Goal: Task Accomplishment & Management: Complete application form

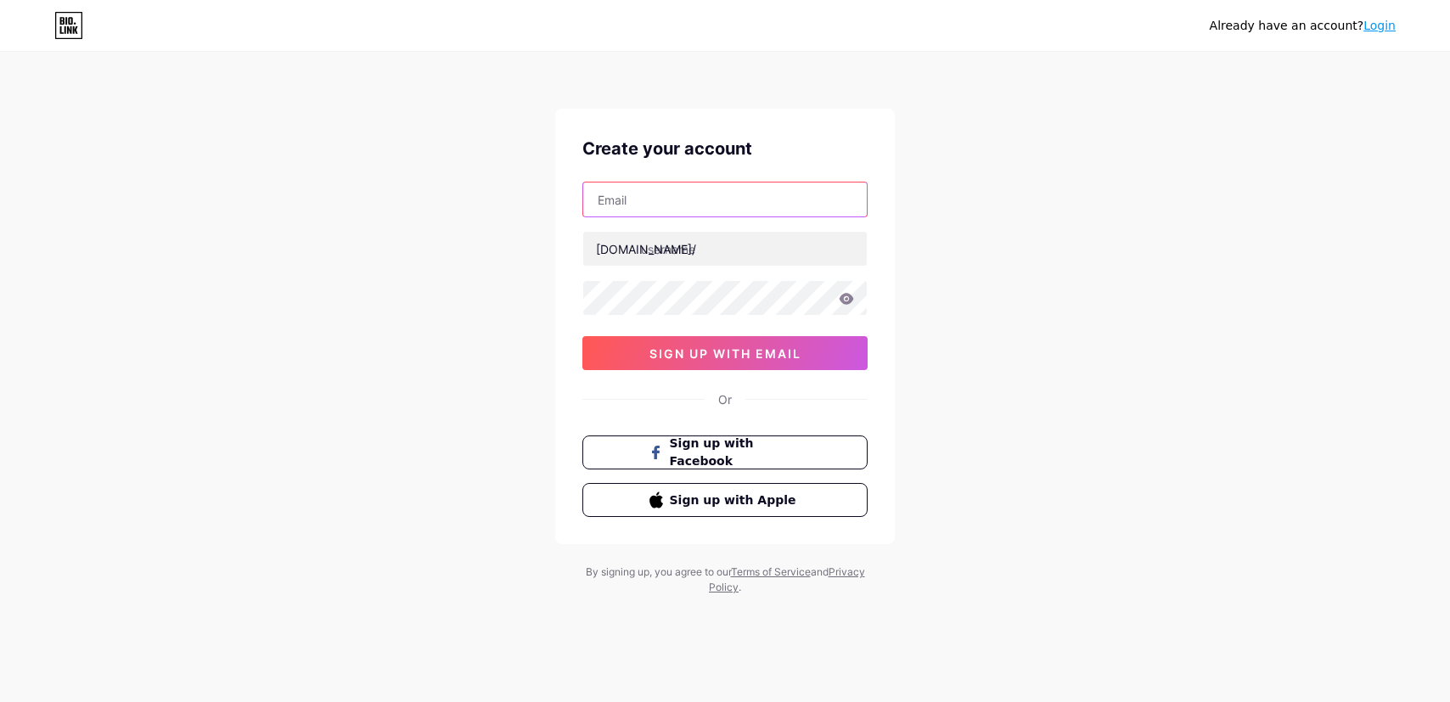
click at [735, 199] on input "text" at bounding box center [724, 199] width 283 height 34
paste input "[EMAIL_ADDRESS][DOMAIN_NAME]"
type input "[EMAIL_ADDRESS][DOMAIN_NAME]"
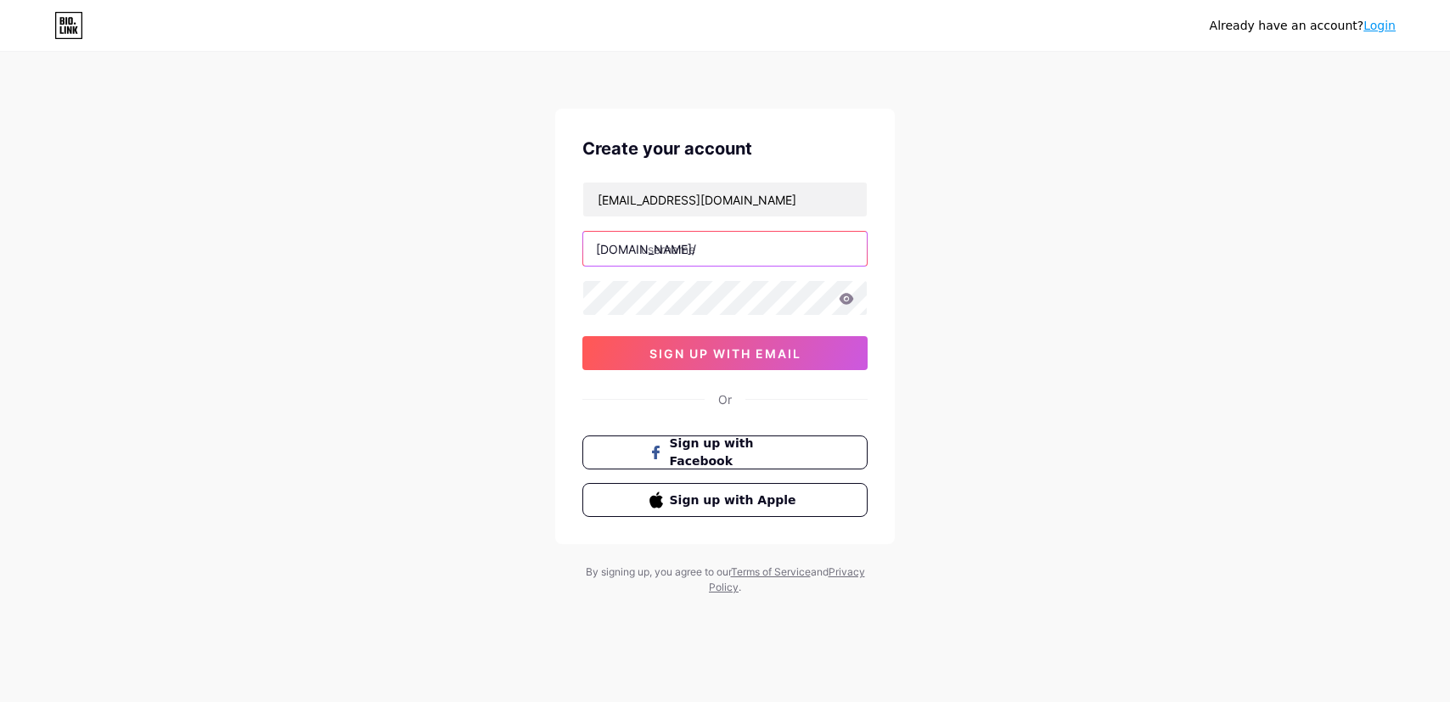
click at [785, 255] on input "text" at bounding box center [724, 249] width 283 height 34
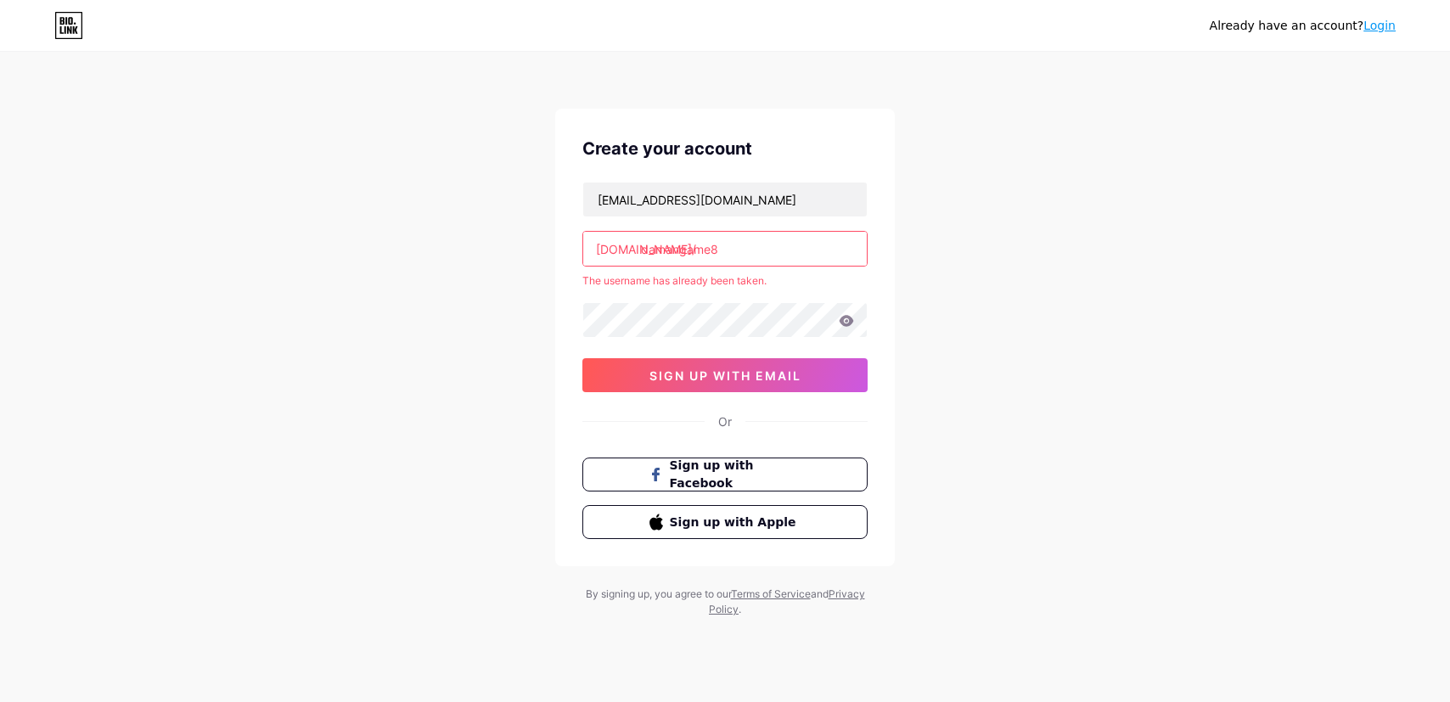
click at [774, 267] on div "[EMAIL_ADDRESS][DOMAIN_NAME] [DOMAIN_NAME]/ damangame8 The username has already…" at bounding box center [724, 287] width 285 height 210
click at [774, 260] on input "damangame8" at bounding box center [724, 249] width 283 height 34
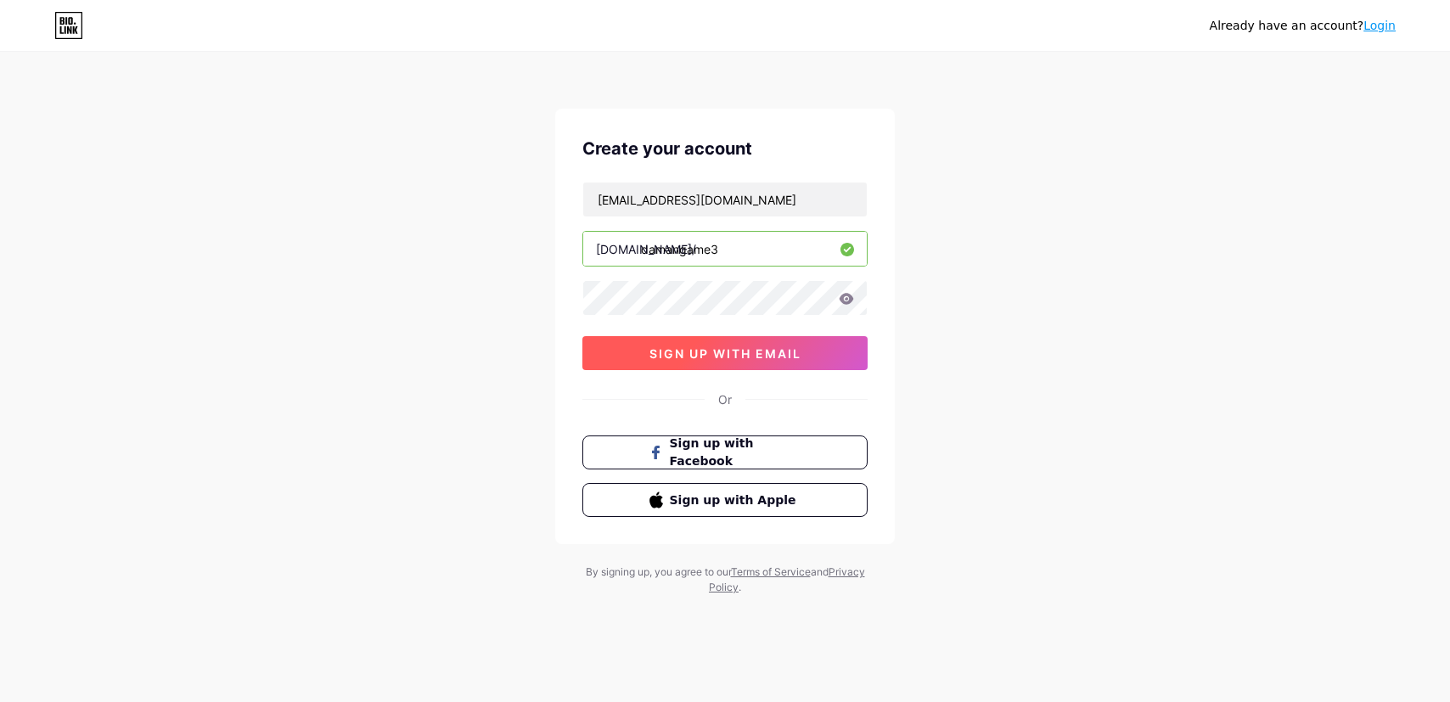
click at [775, 351] on span "sign up with email" at bounding box center [725, 353] width 152 height 14
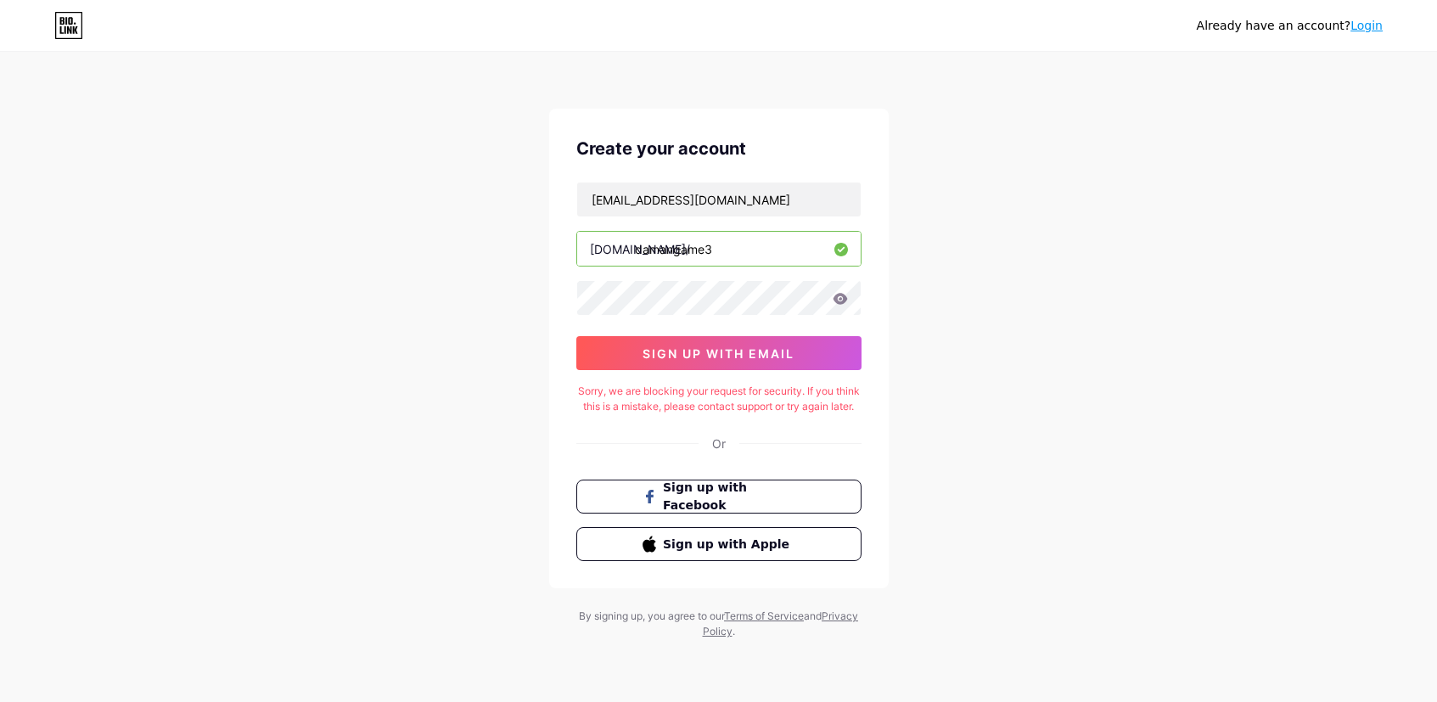
click at [709, 390] on div "Sorry, we are blocking your request for security. If you think this is a mistak…" at bounding box center [718, 399] width 285 height 31
click at [796, 257] on input "damangame3" at bounding box center [718, 249] width 283 height 34
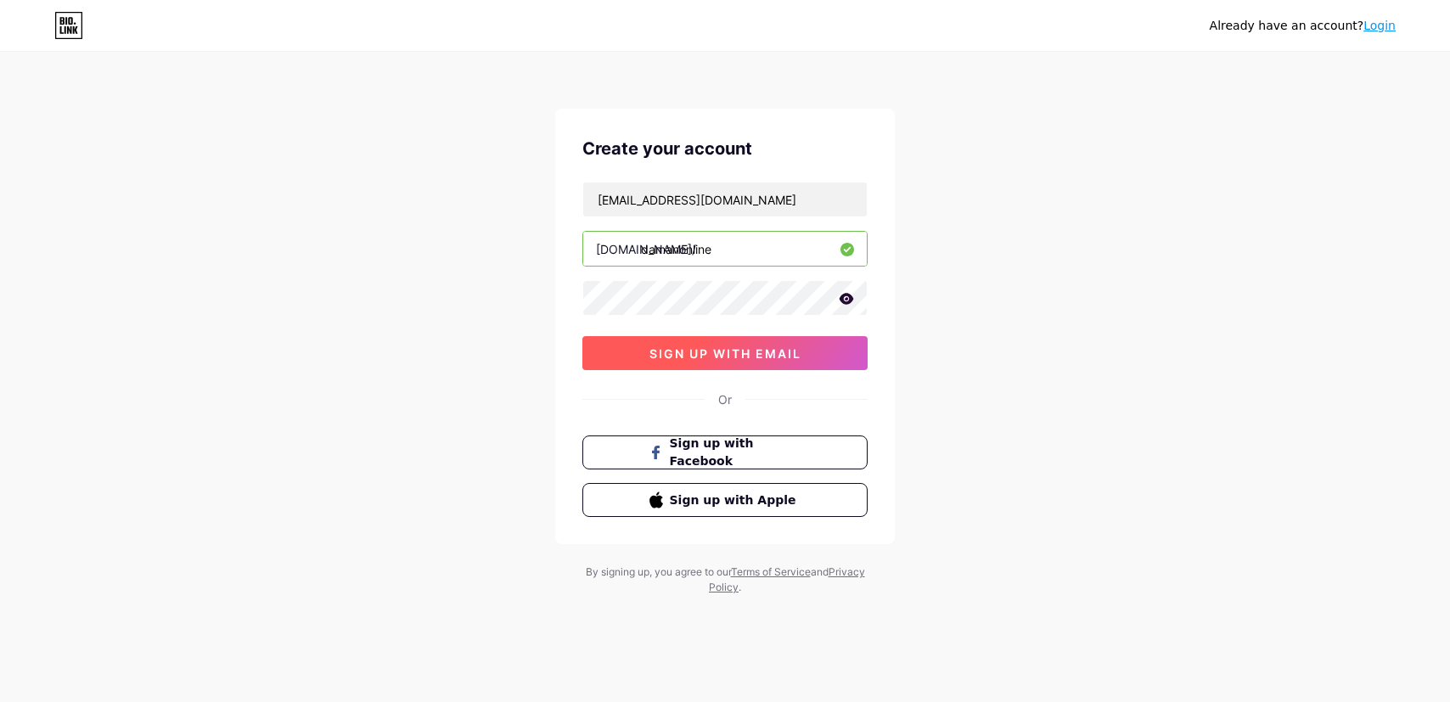
click at [788, 357] on span "sign up with email" at bounding box center [725, 353] width 152 height 14
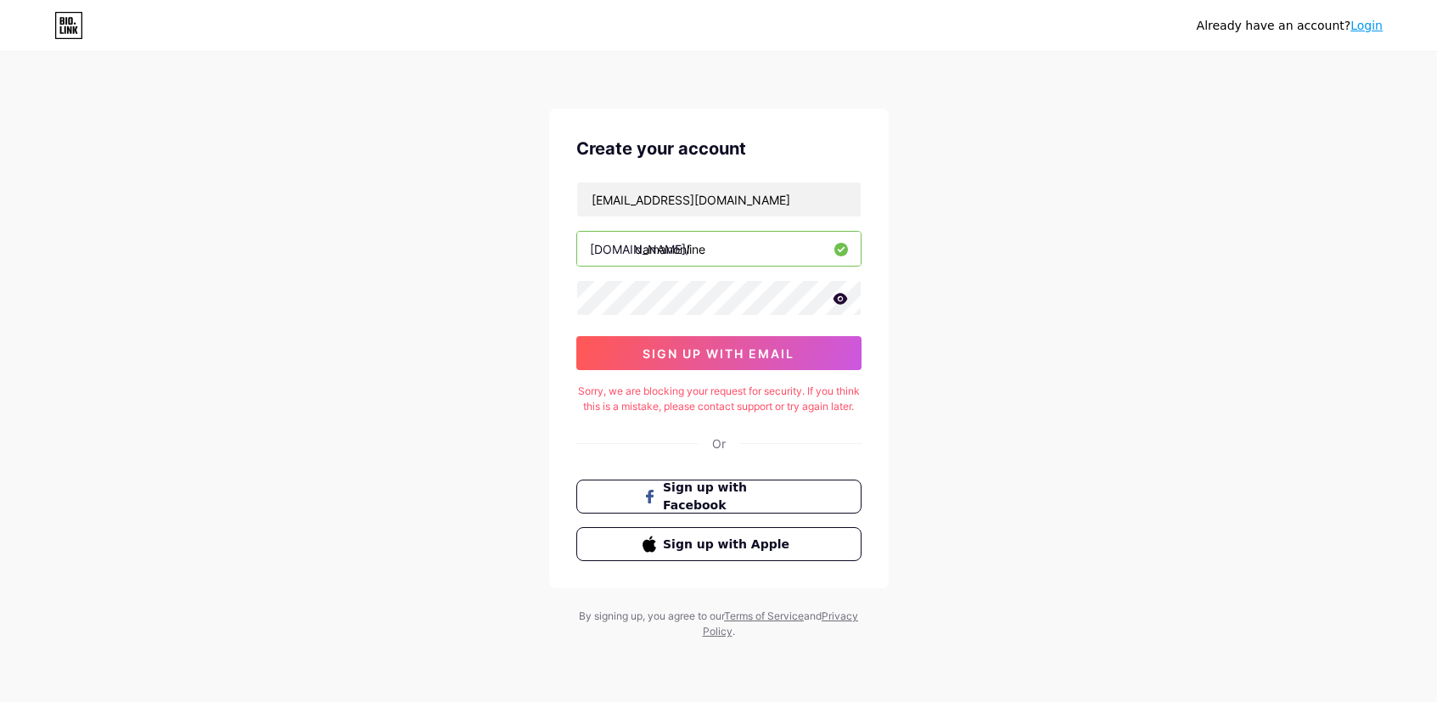
click at [787, 261] on input "damanonline" at bounding box center [718, 249] width 283 height 34
click at [794, 347] on span "sign up with email" at bounding box center [719, 353] width 152 height 14
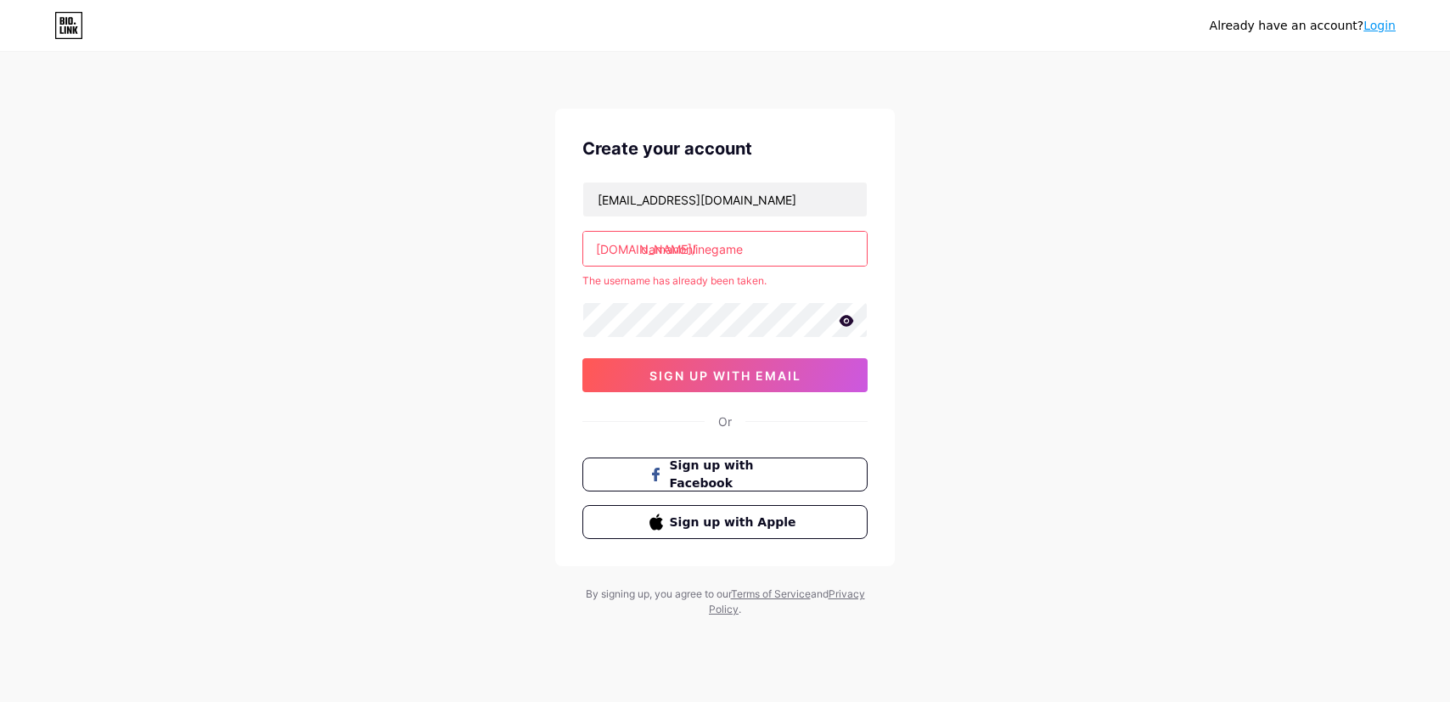
click at [794, 254] on input "damanonlinegame" at bounding box center [724, 249] width 283 height 34
click at [806, 276] on div "The username has already been taken." at bounding box center [724, 280] width 285 height 15
click at [821, 147] on div "Create your account" at bounding box center [724, 148] width 285 height 25
click at [772, 258] on input "damangameapp" at bounding box center [724, 249] width 283 height 34
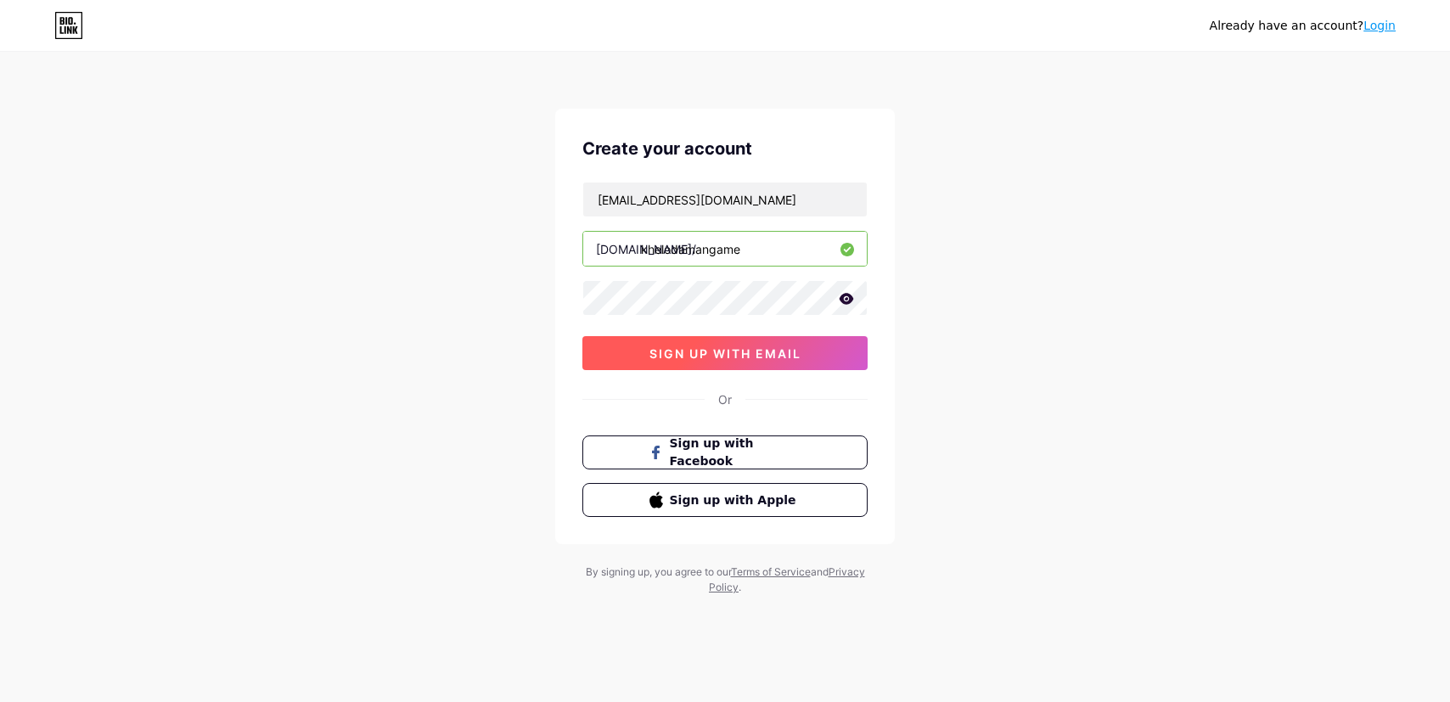
click at [736, 358] on span "sign up with email" at bounding box center [725, 353] width 152 height 14
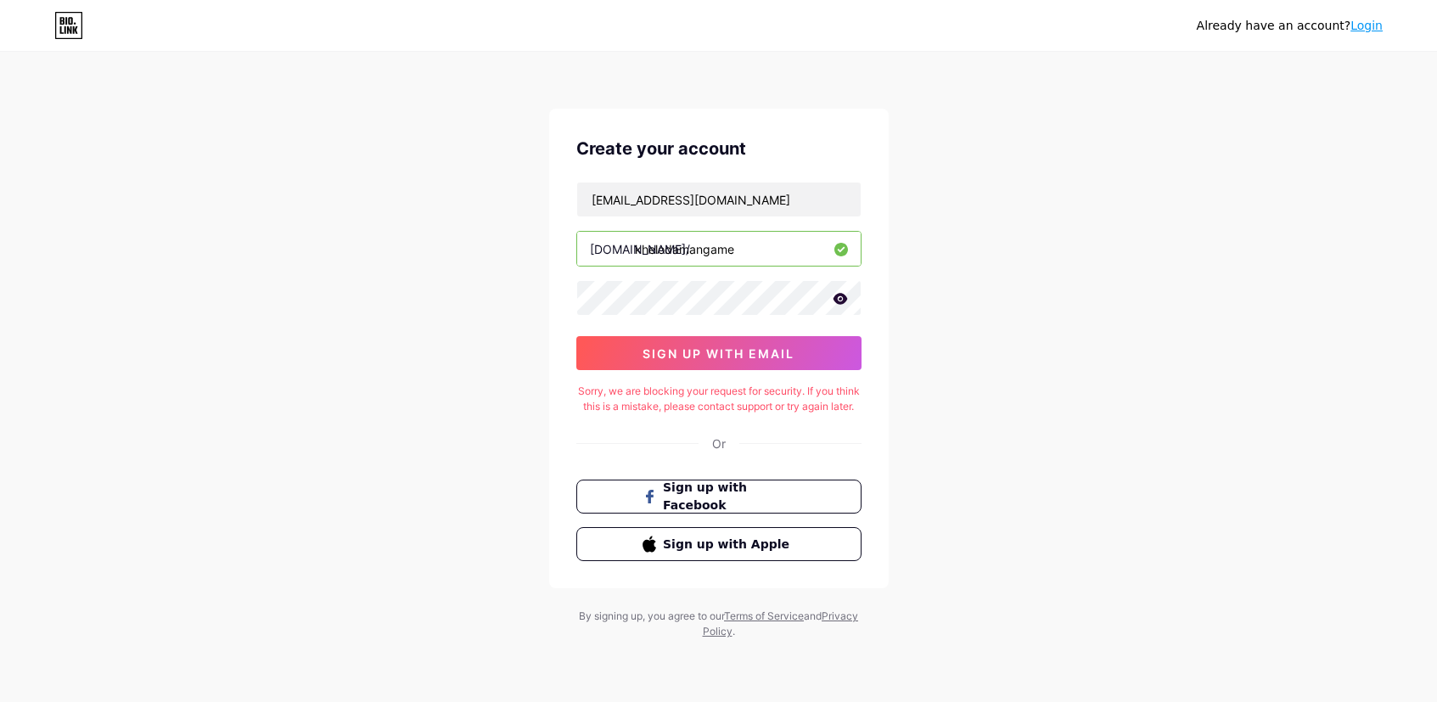
click at [757, 258] on input "khelodamangame" at bounding box center [718, 249] width 283 height 34
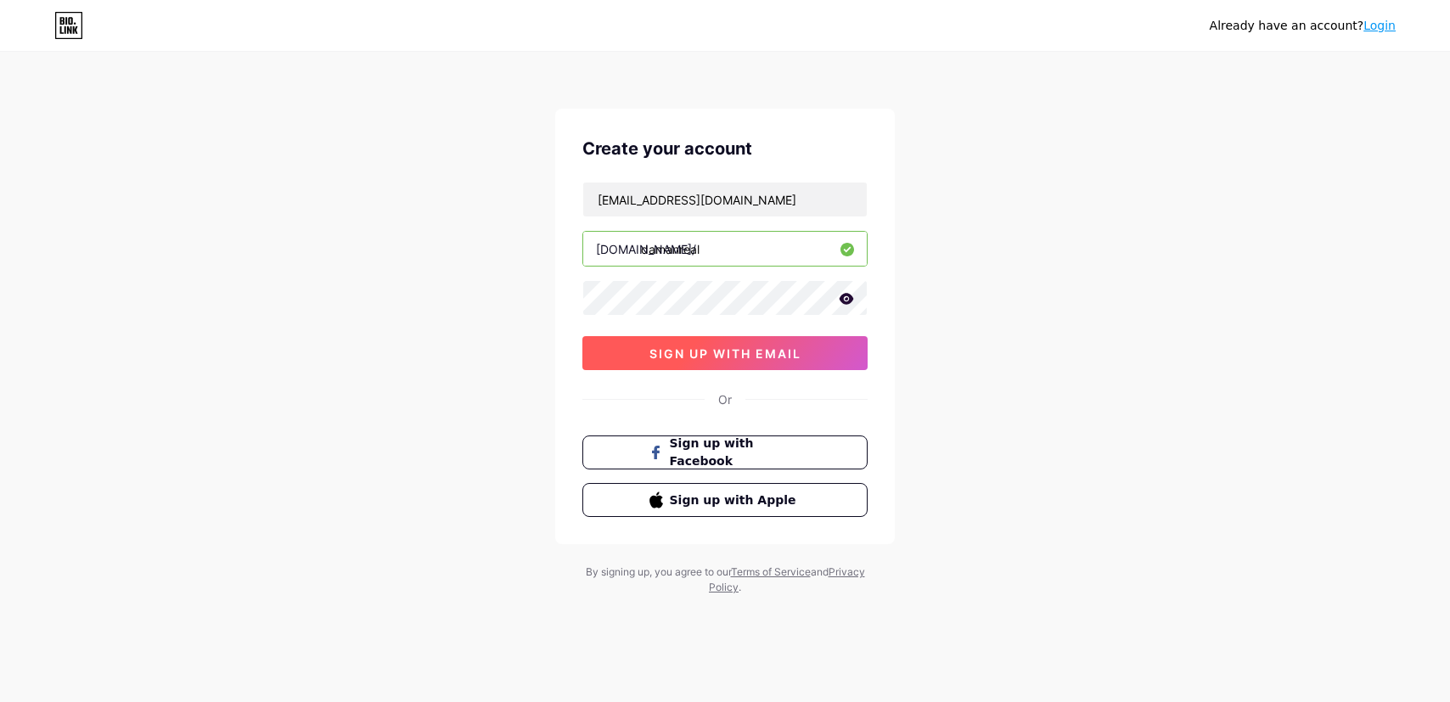
type input "damanreal"
click at [732, 354] on span "sign up with email" at bounding box center [725, 353] width 152 height 14
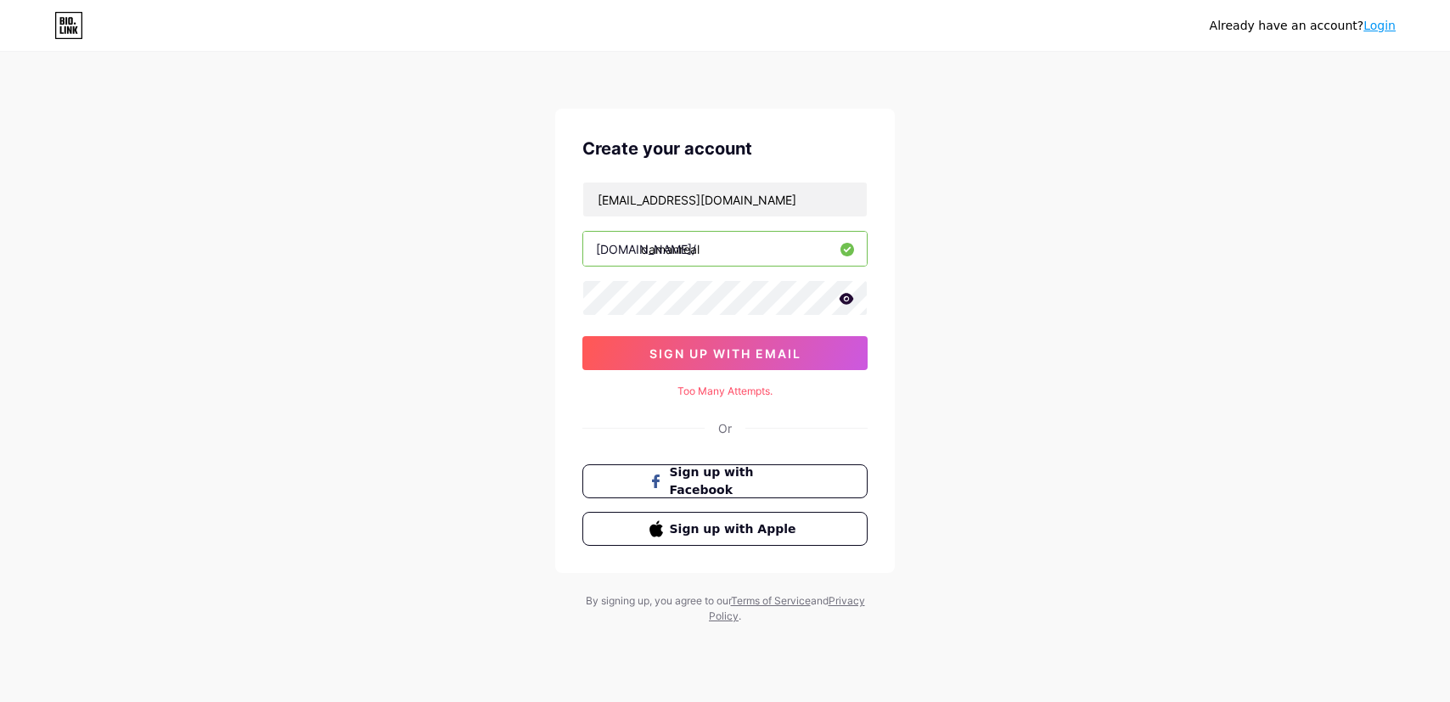
click at [744, 390] on div "Too Many Attempts." at bounding box center [724, 391] width 285 height 15
